Goal: Information Seeking & Learning: Learn about a topic

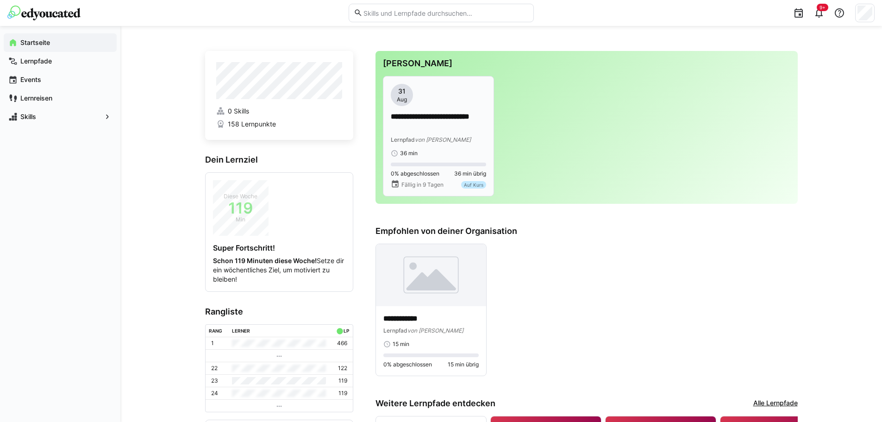
click at [441, 116] on p "**********" at bounding box center [438, 122] width 95 height 21
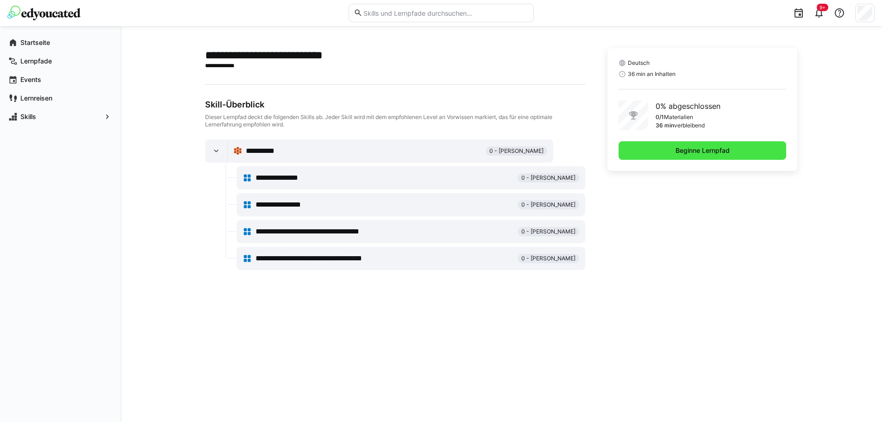
click at [738, 151] on span "Beginne Lernpfad" at bounding box center [702, 150] width 168 height 19
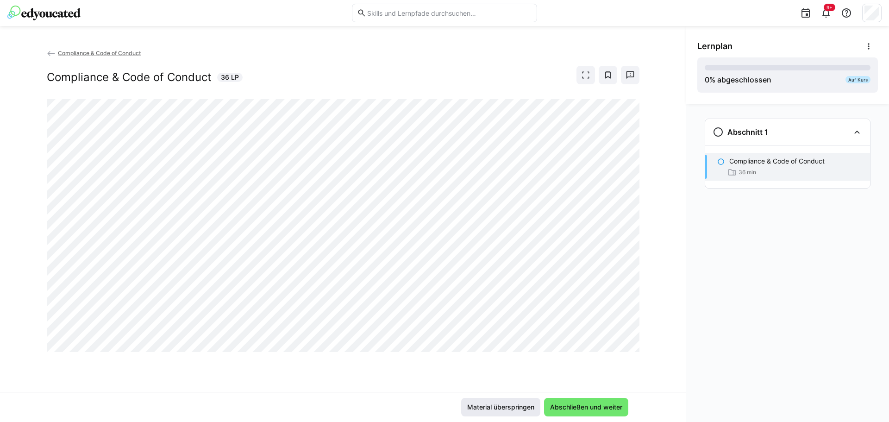
click at [598, 403] on span "Abschließen und weiter" at bounding box center [586, 406] width 75 height 9
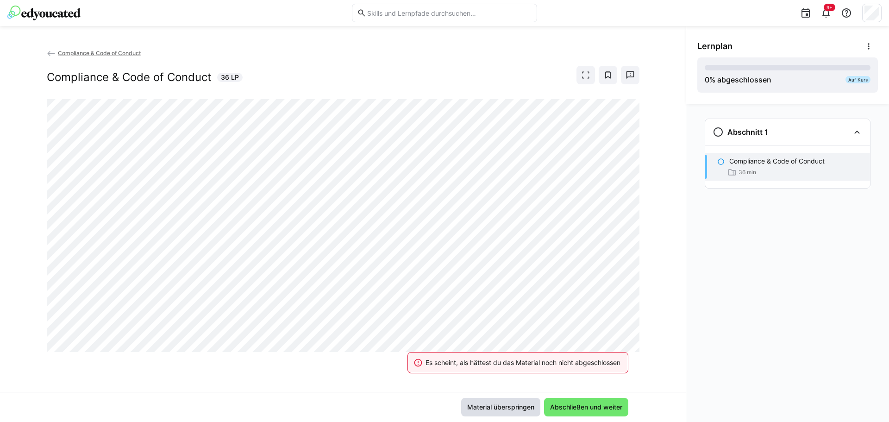
click at [516, 407] on span "Material überspringen" at bounding box center [501, 406] width 70 height 9
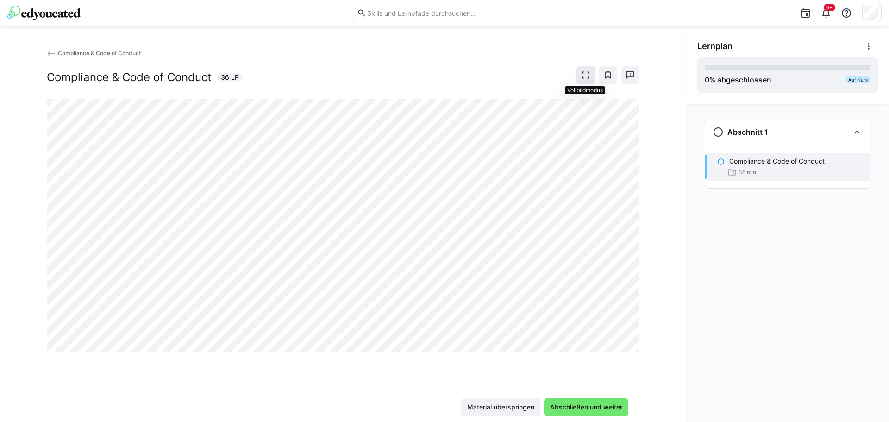
click at [587, 73] on eds-icon at bounding box center [585, 74] width 9 height 9
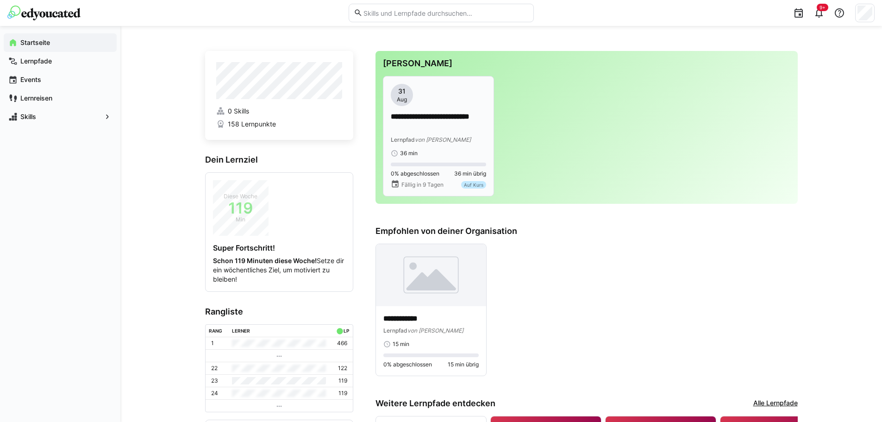
click at [451, 130] on p "**********" at bounding box center [438, 122] width 95 height 21
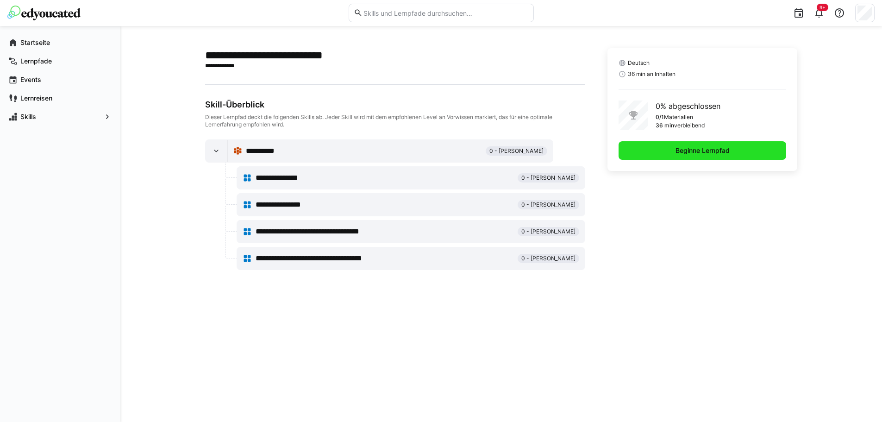
click at [689, 151] on span "Beginne Lernpfad" at bounding box center [702, 150] width 57 height 9
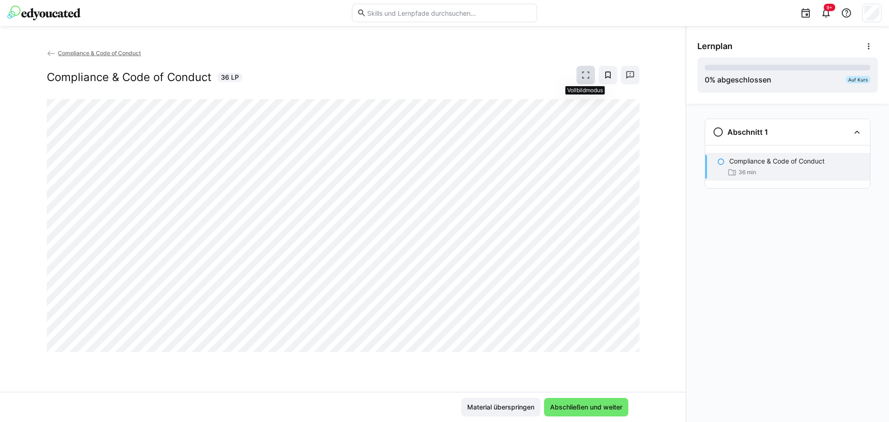
click at [585, 71] on eds-icon at bounding box center [585, 74] width 9 height 9
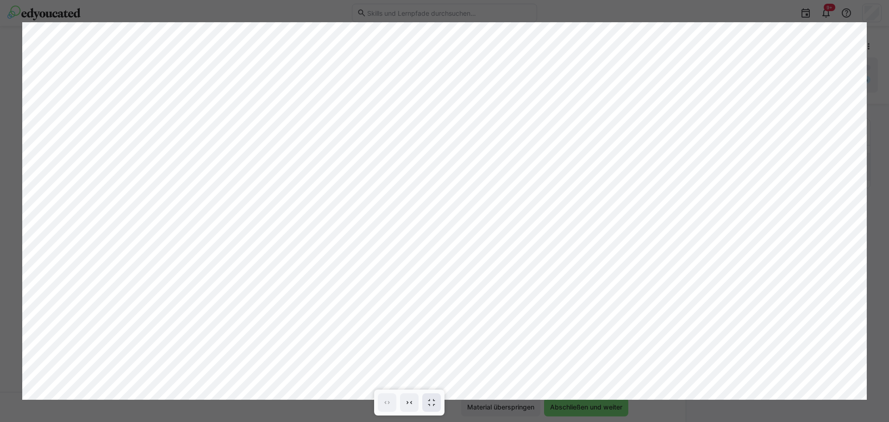
drag, startPoint x: 444, startPoint y: 396, endPoint x: 435, endPoint y: 404, distance: 12.2
click at [444, 398] on div at bounding box center [409, 402] width 70 height 26
click at [430, 405] on eds-icon at bounding box center [431, 402] width 9 height 9
